Goal: Find specific page/section: Find specific page/section

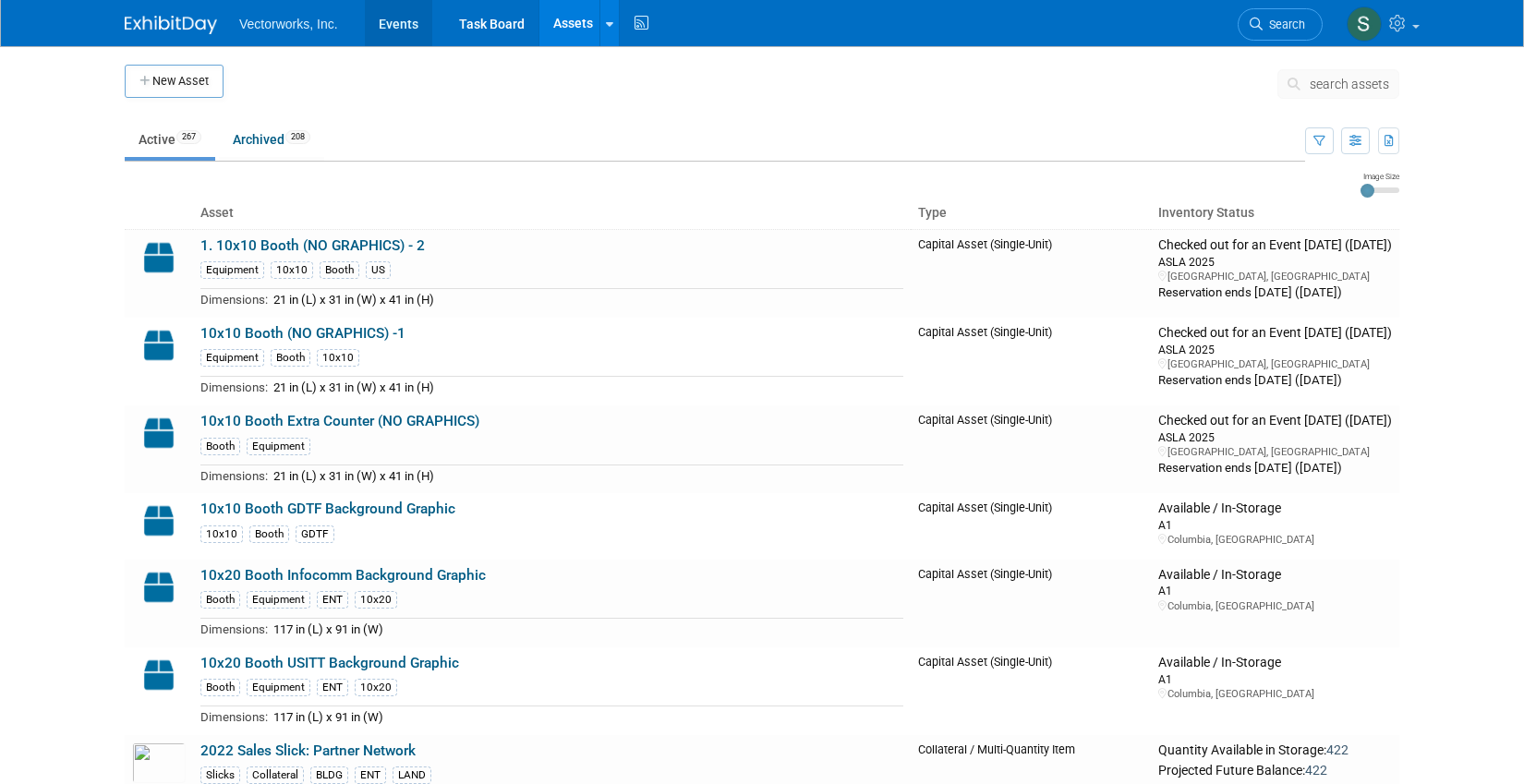
click at [408, 29] on link "Events" at bounding box center [398, 23] width 67 height 46
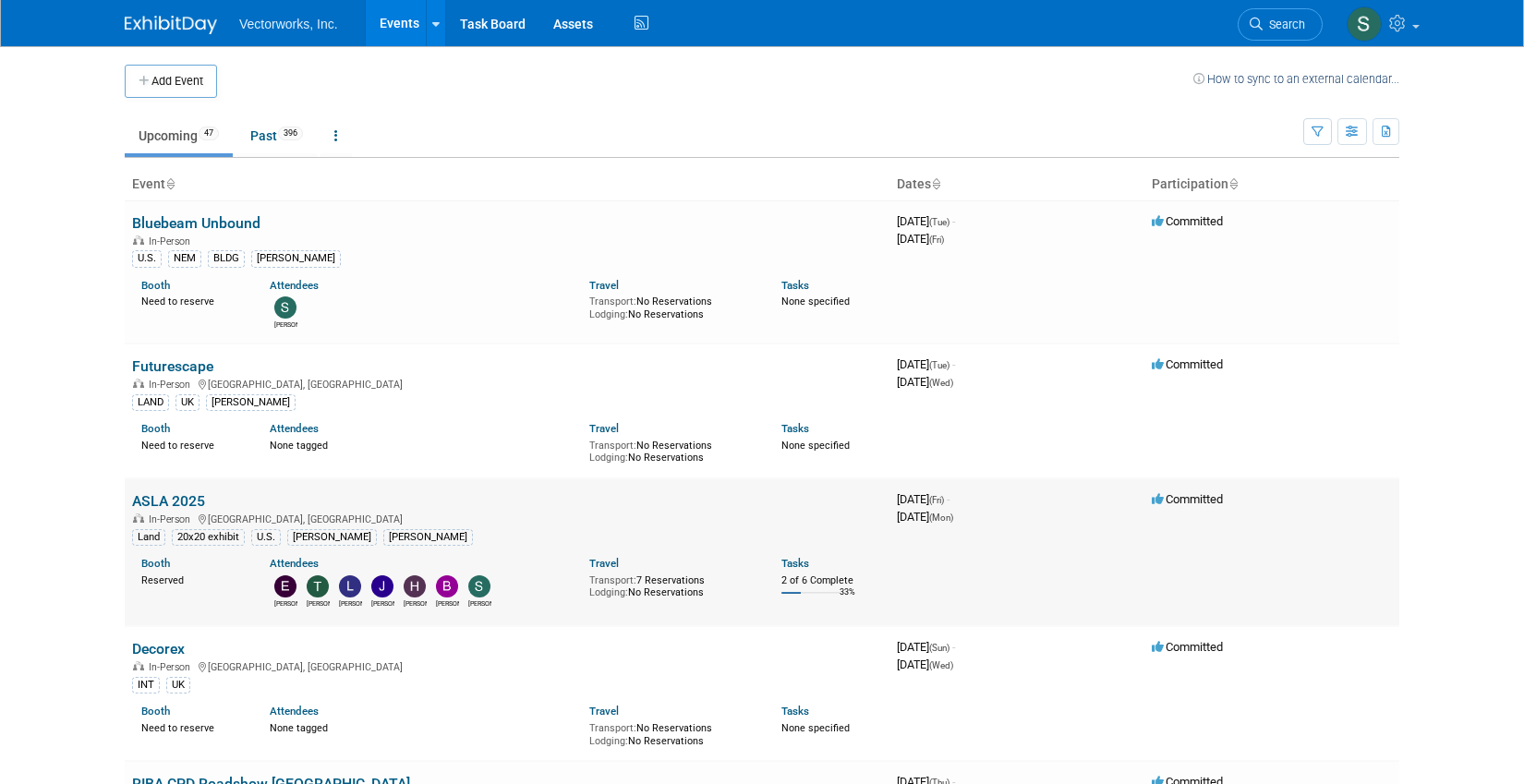
click at [169, 494] on link "ASLA 2025" at bounding box center [169, 502] width 73 height 18
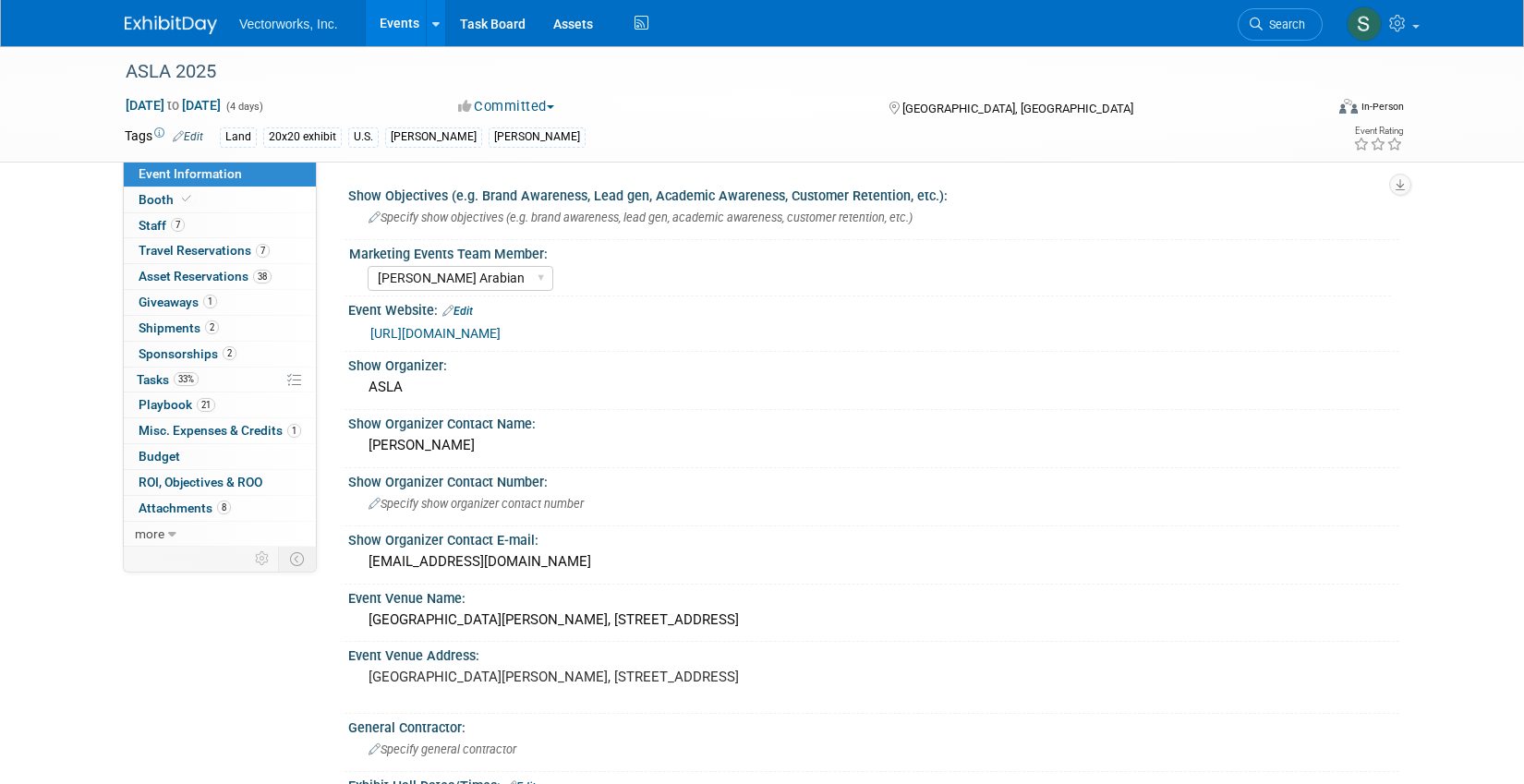
select select "[PERSON_NAME] Arabian"
click at [190, 207] on link "Booth" at bounding box center [219, 199] width 193 height 25
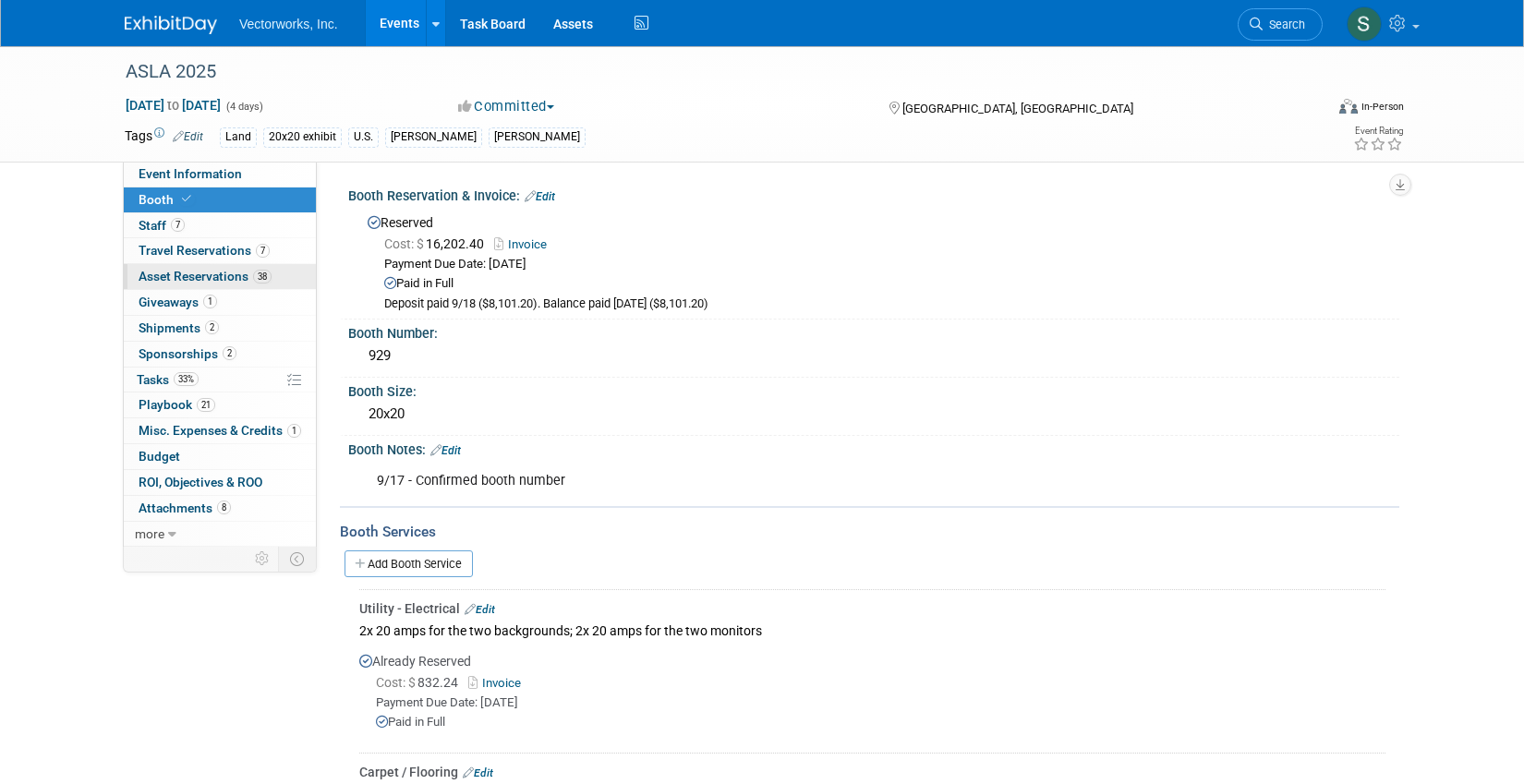
click at [195, 275] on span "Asset Reservations 38" at bounding box center [204, 275] width 133 height 15
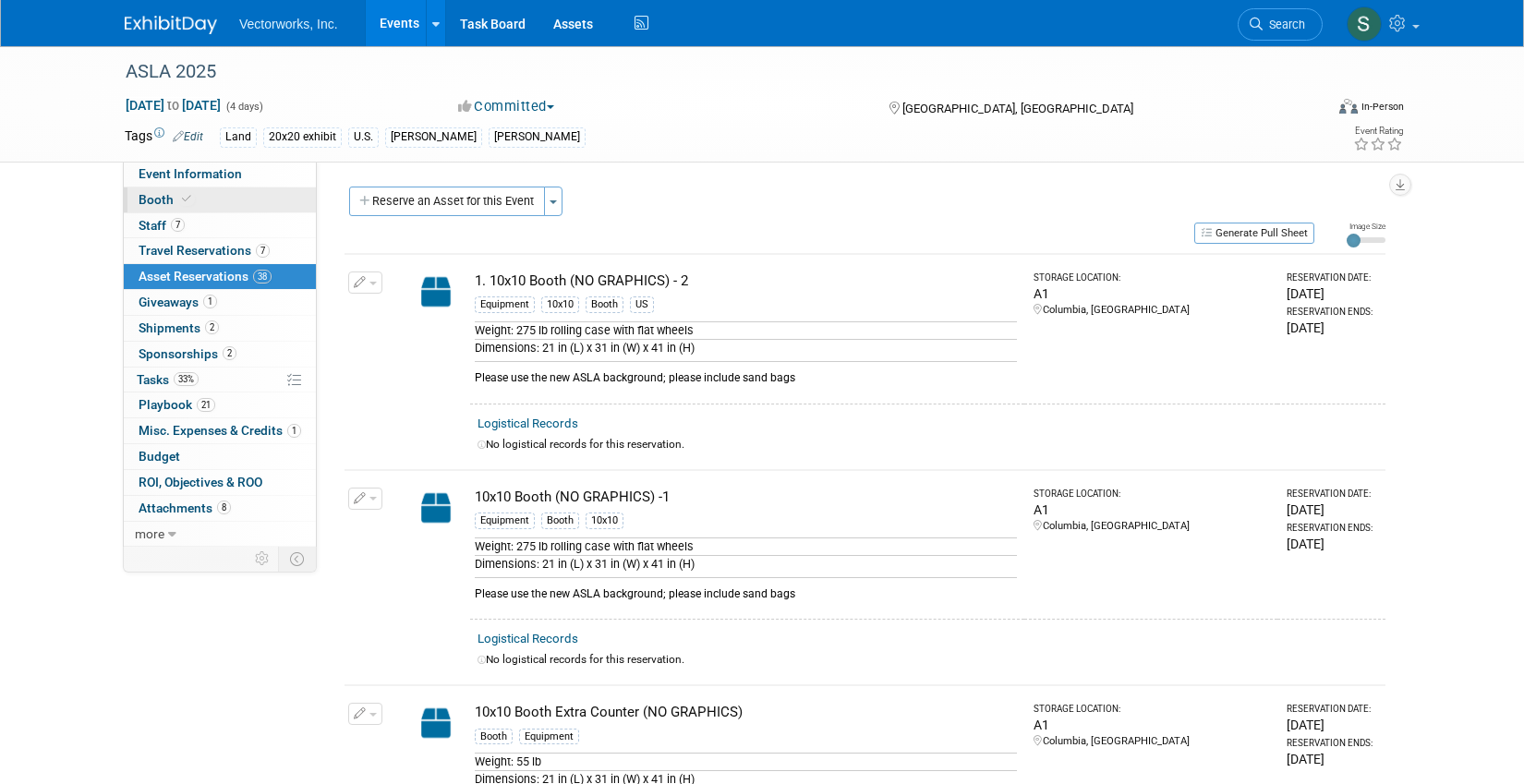
click at [200, 196] on link "Booth" at bounding box center [219, 199] width 193 height 25
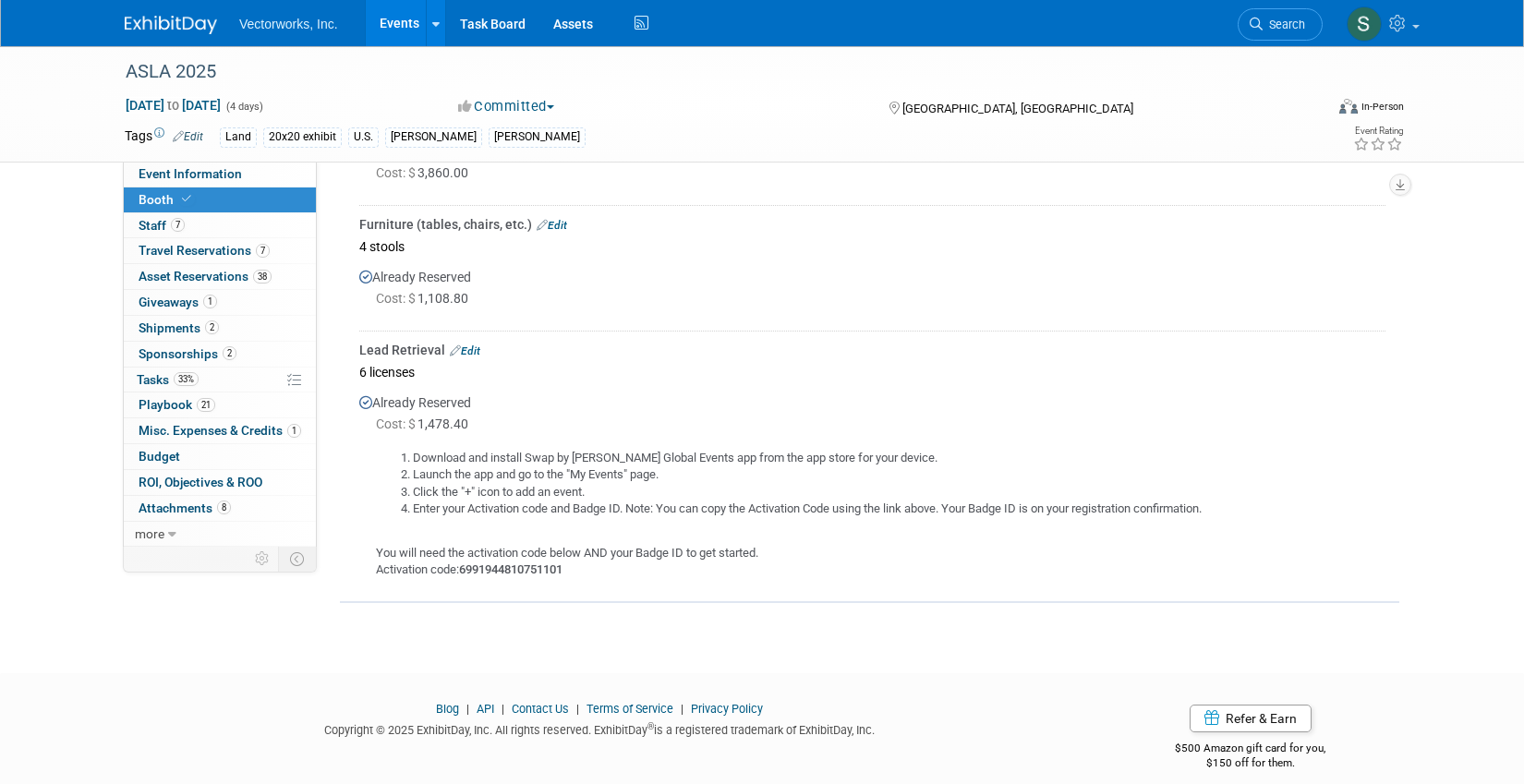
scroll to position [692, 0]
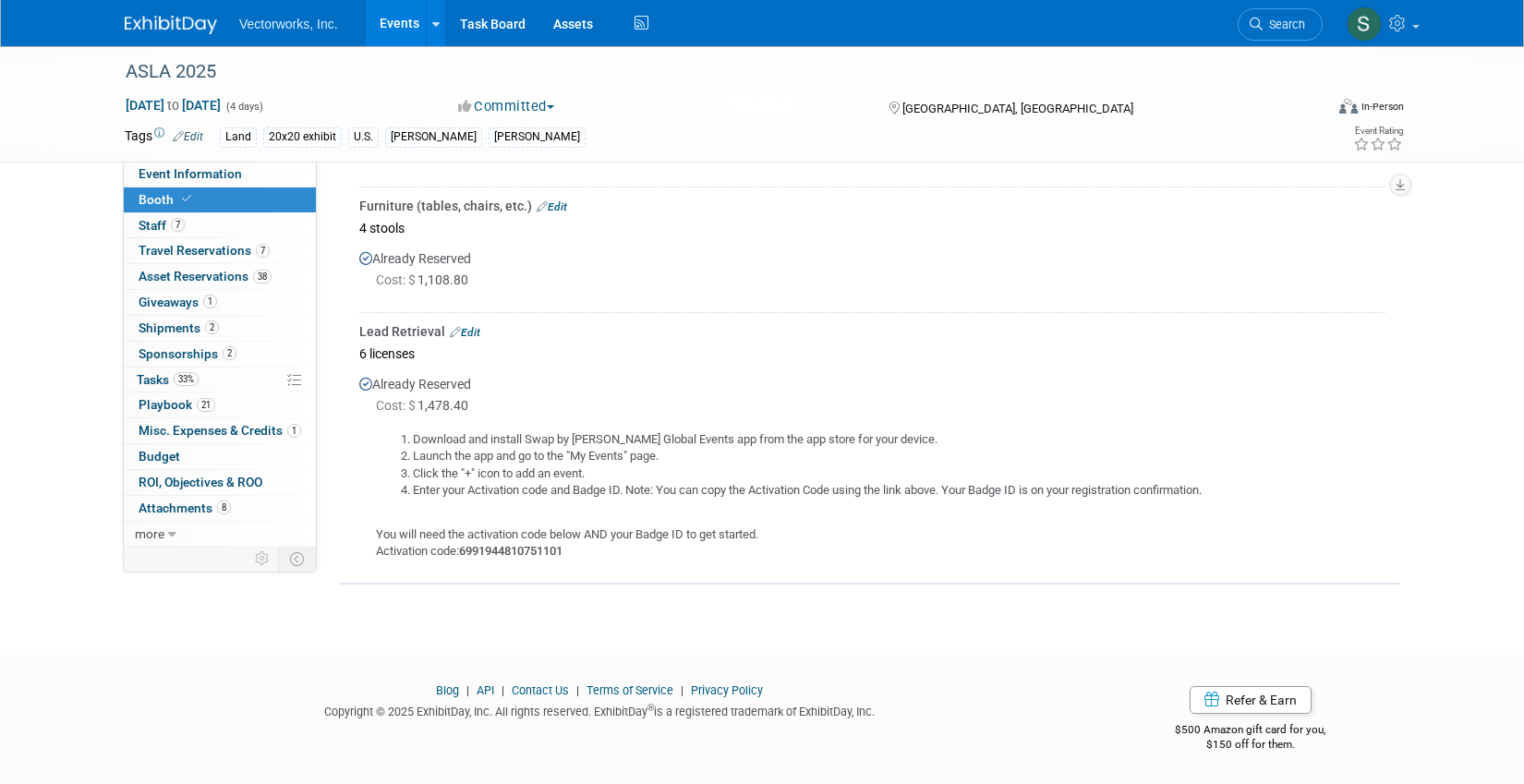
drag, startPoint x: 525, startPoint y: 439, endPoint x: 673, endPoint y: 455, distance: 148.9
click at [673, 455] on ol "Download and install Swap by Maritz Global Events app from the app store for yo…" at bounding box center [881, 465] width 1009 height 68
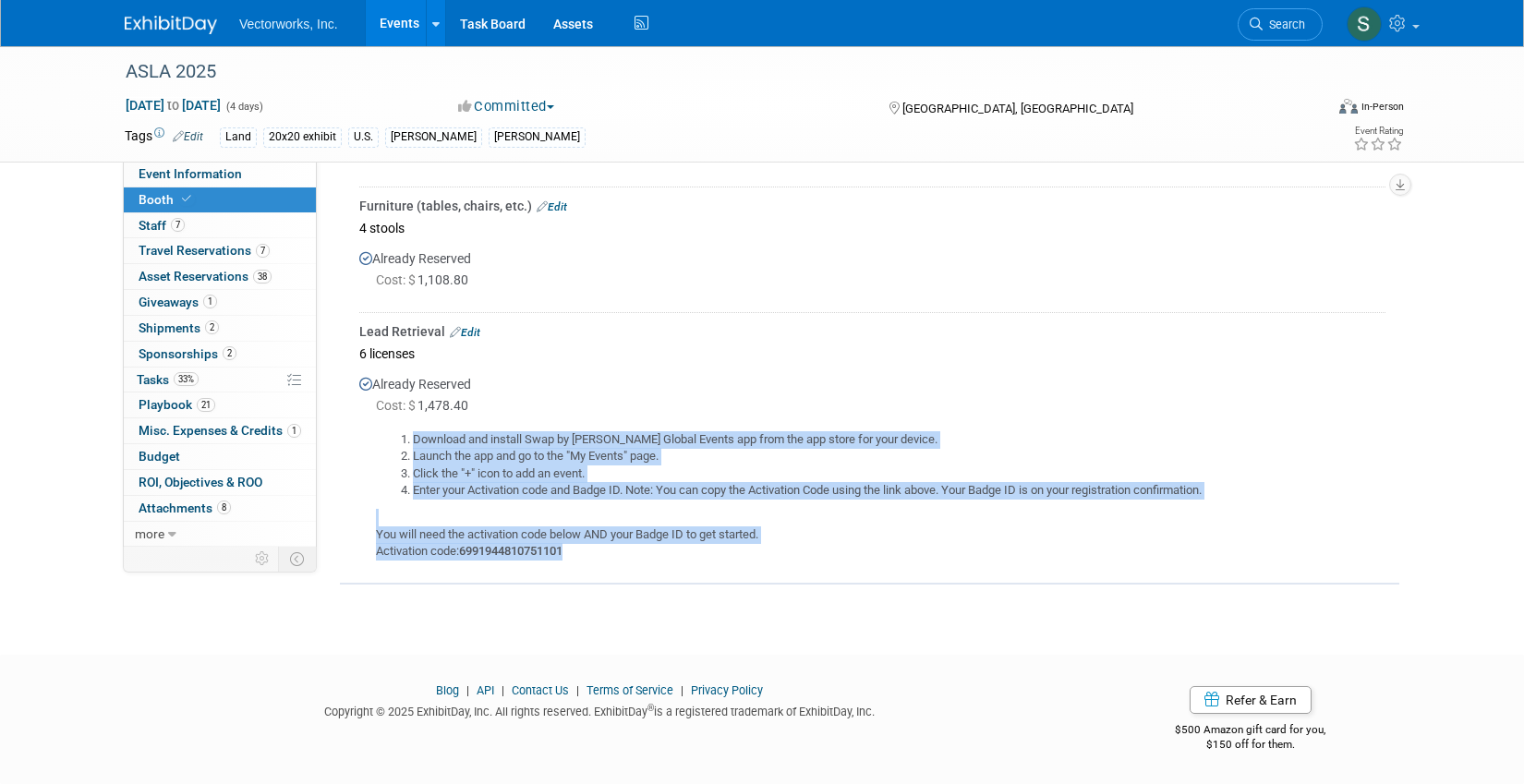
drag, startPoint x: 413, startPoint y: 435, endPoint x: 1091, endPoint y: 551, distance: 687.9
click at [1091, 551] on div "Download and install Swap by Maritz Global Events app from the app store for yo…" at bounding box center [872, 489] width 1026 height 144
copy div "Download and install Swap by Maritz Global Events app from the app store for yo…"
click at [209, 227] on link "7 Staff 7" at bounding box center [219, 225] width 193 height 25
